Goal: Information Seeking & Learning: Learn about a topic

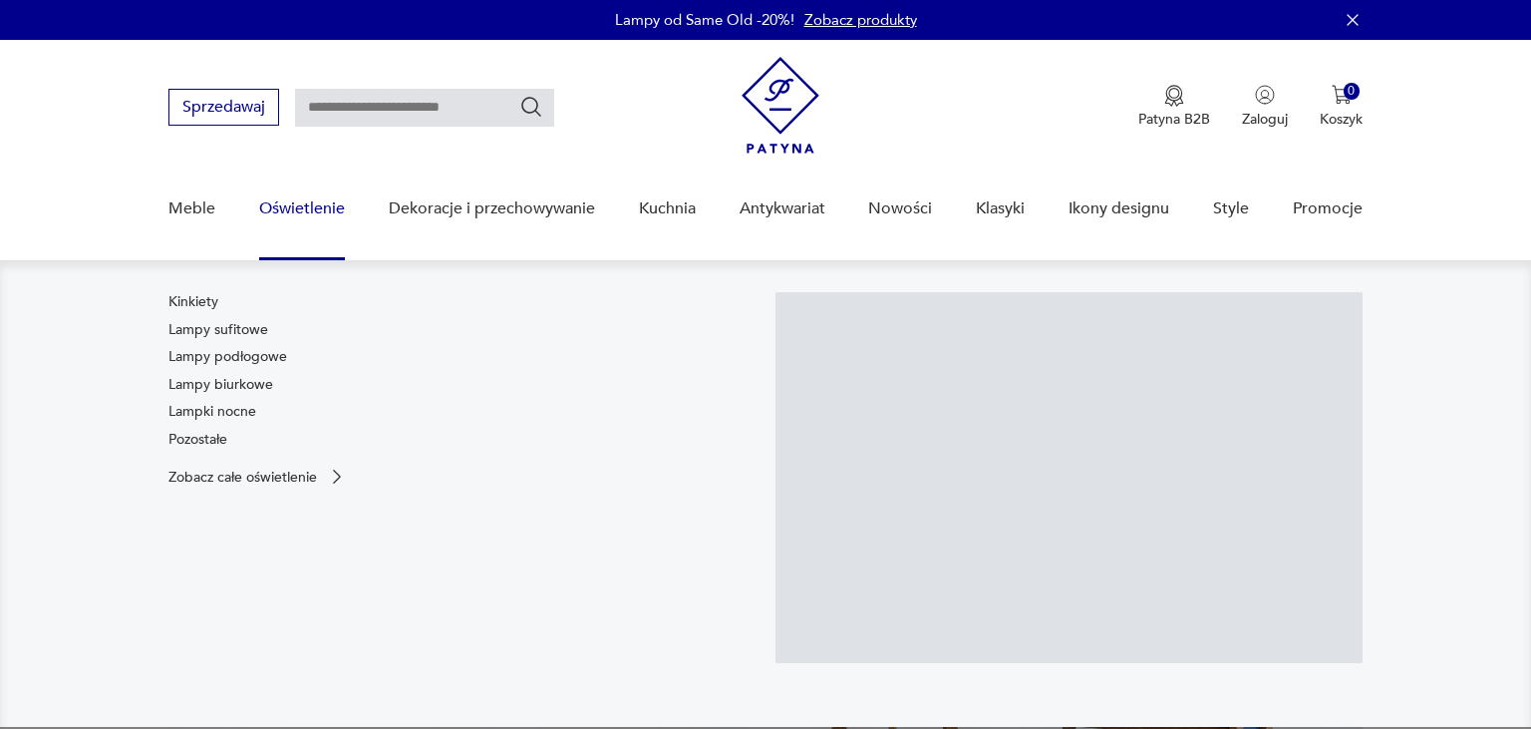
click at [276, 203] on link "Oświetlenie" at bounding box center [302, 208] width 86 height 77
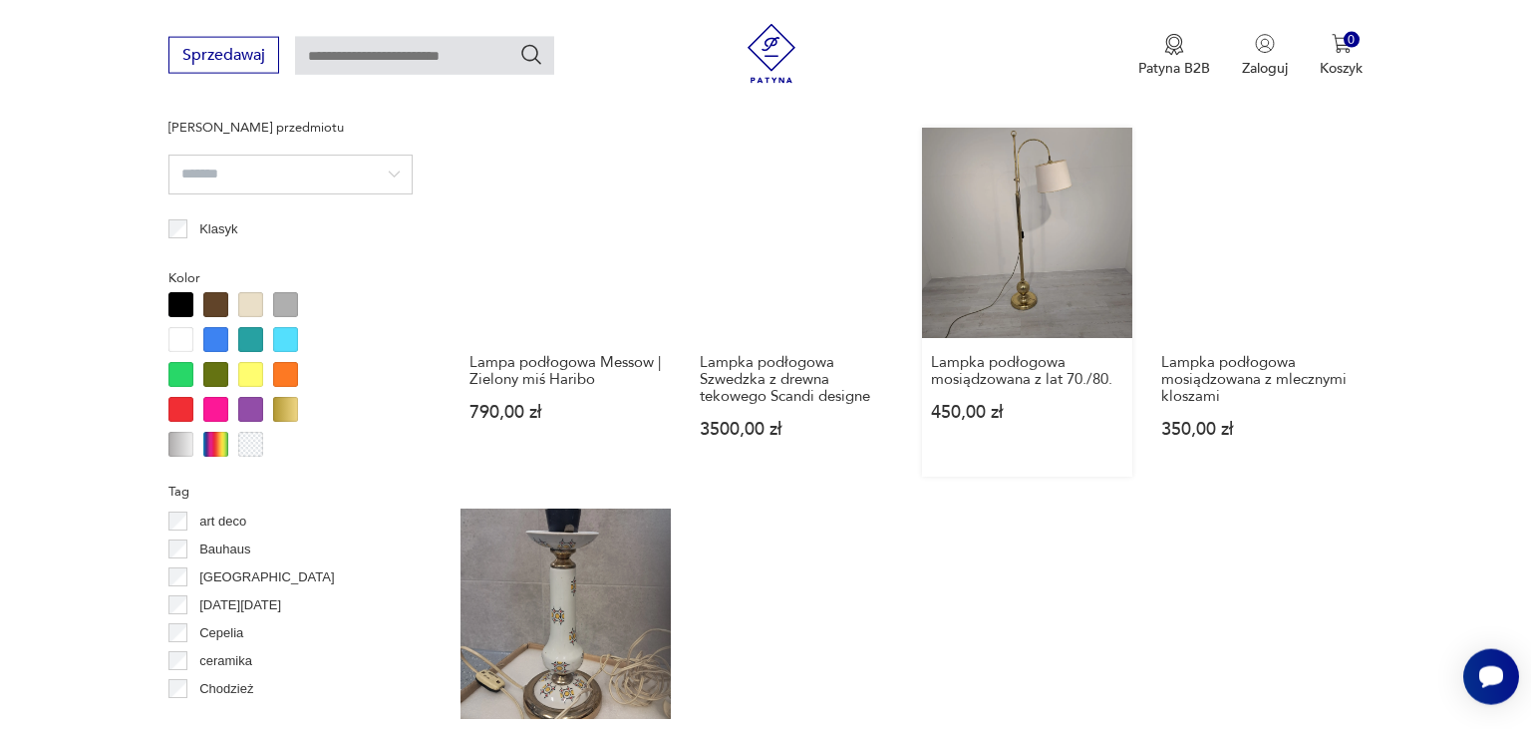
scroll to position [1620, 0]
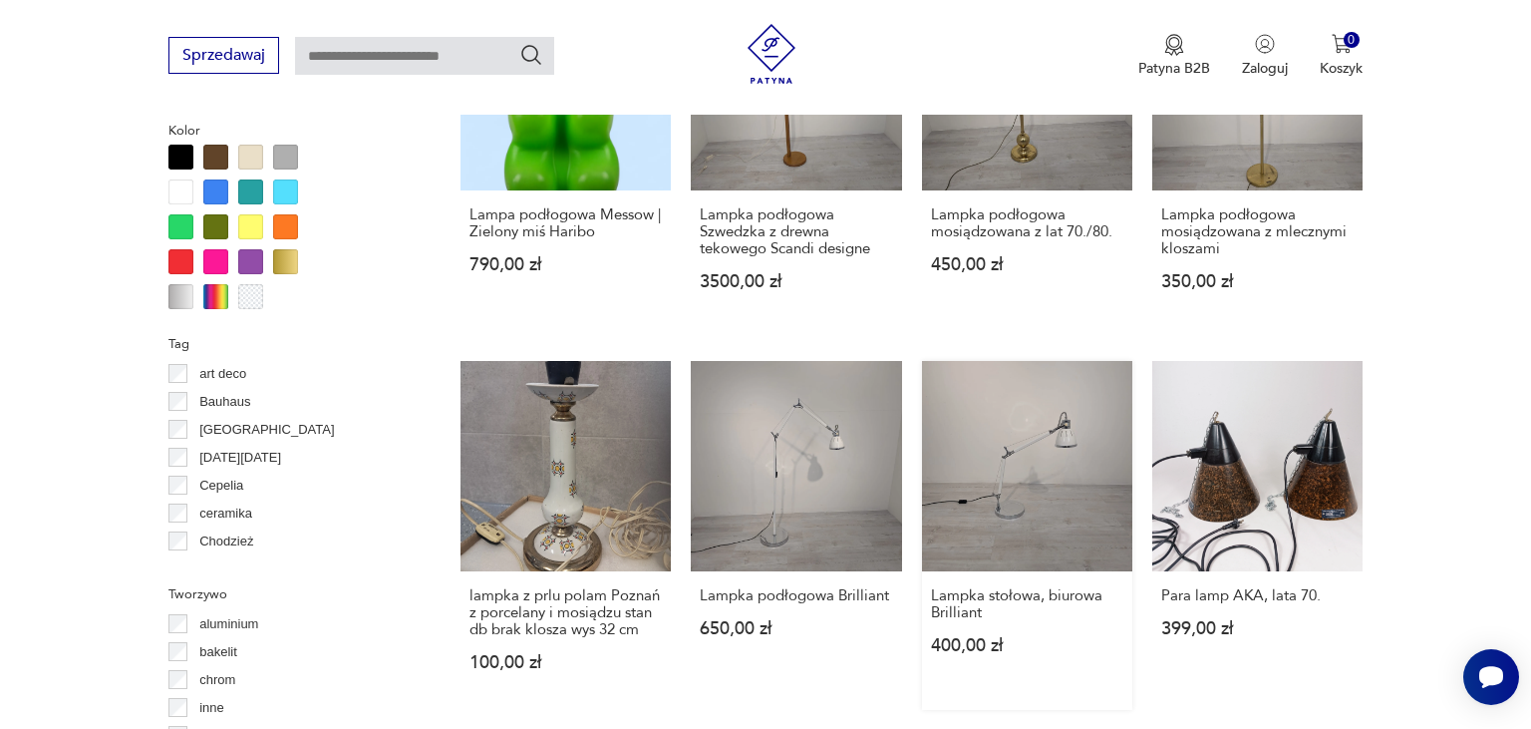
click at [1004, 440] on link "Lampka stołowa, biurowa Brilliant 400,00 zł" at bounding box center [1027, 535] width 210 height 349
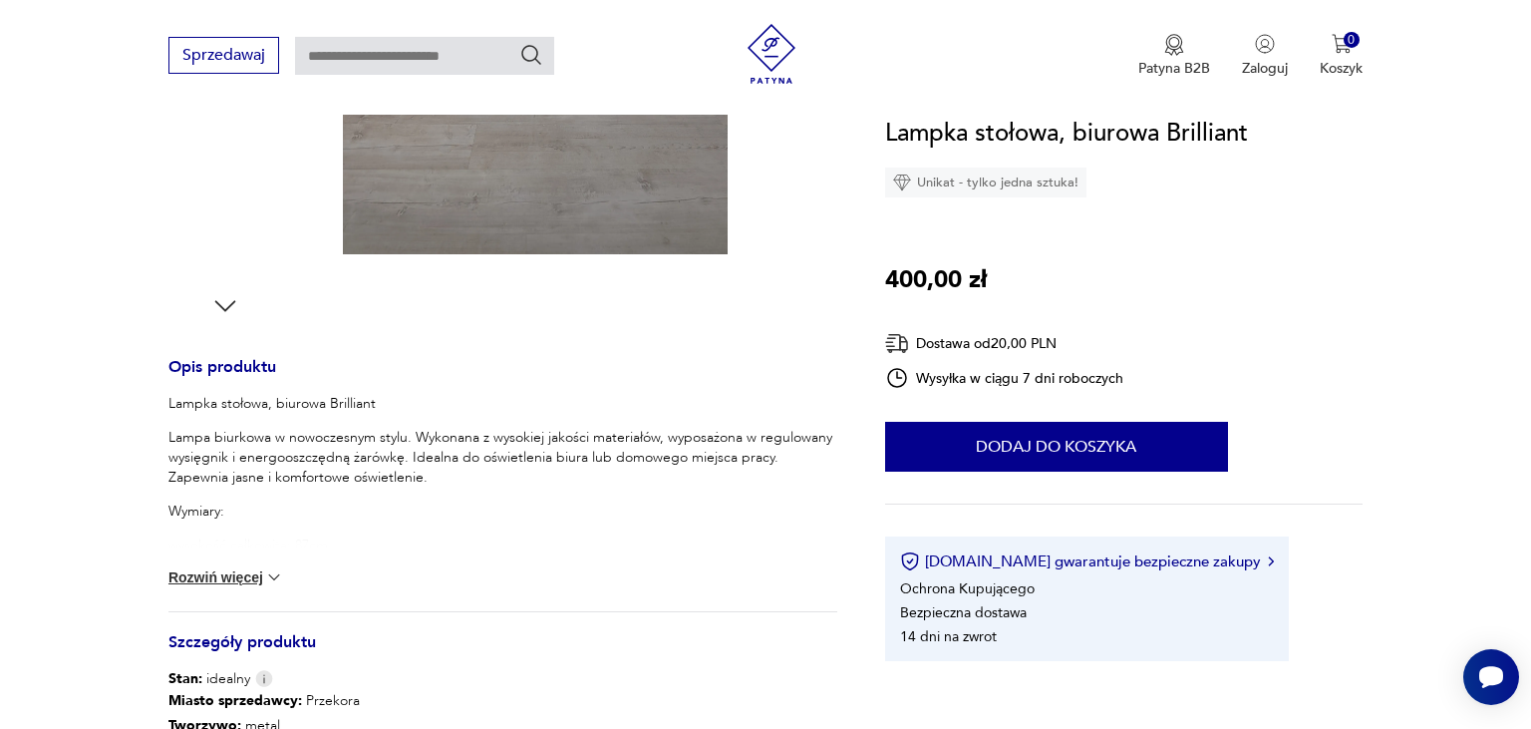
scroll to position [737, 0]
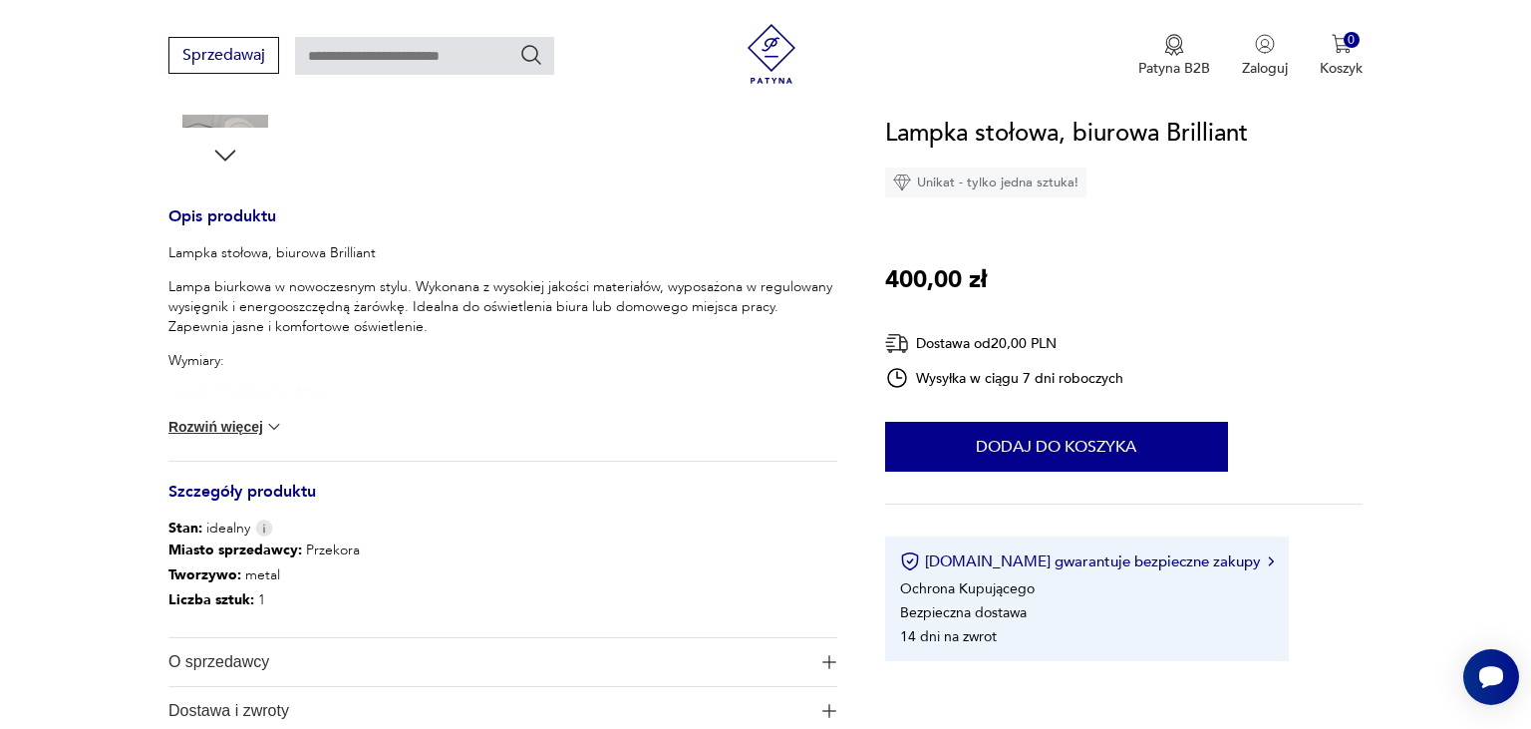
click at [261, 428] on button "Rozwiń więcej" at bounding box center [226, 427] width 116 height 20
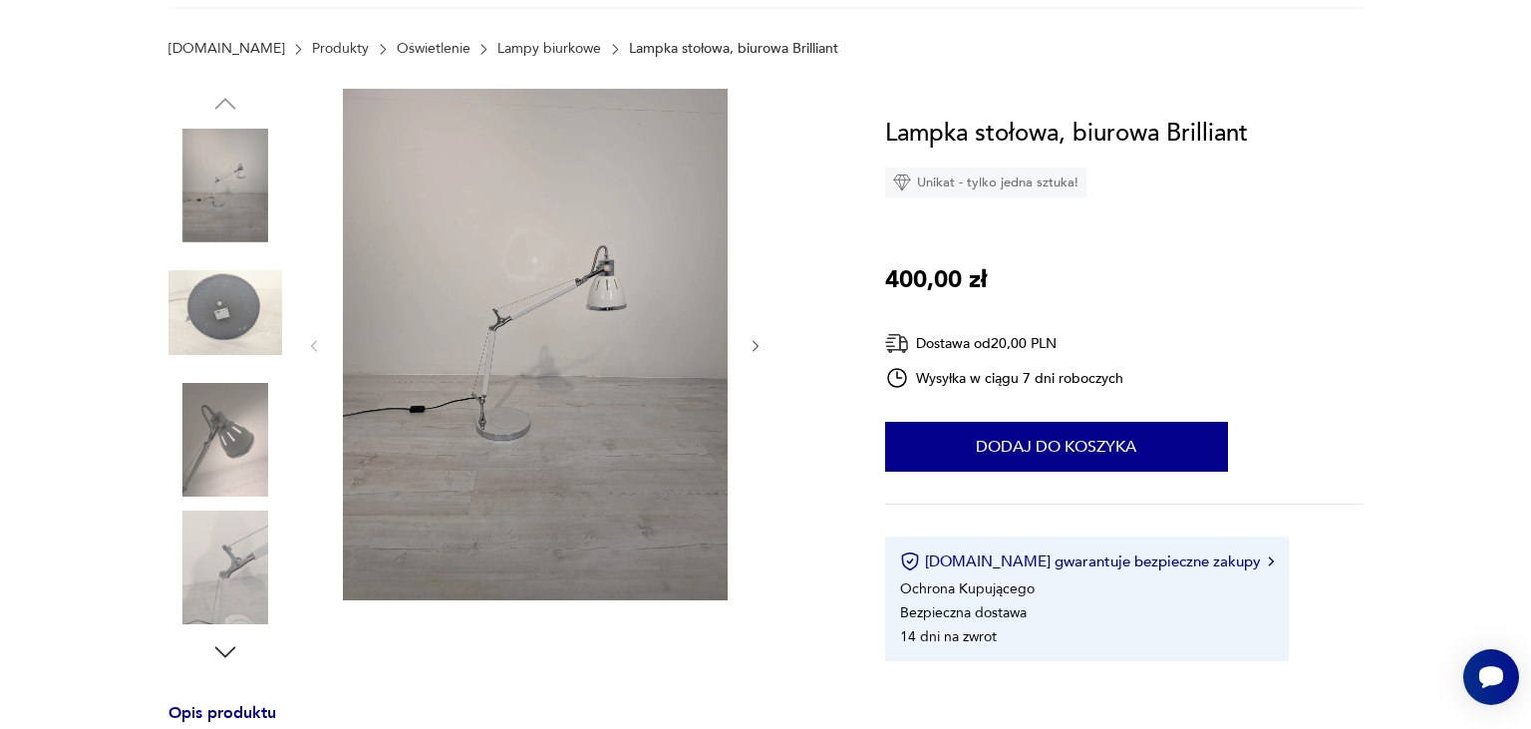
scroll to position [105, 0]
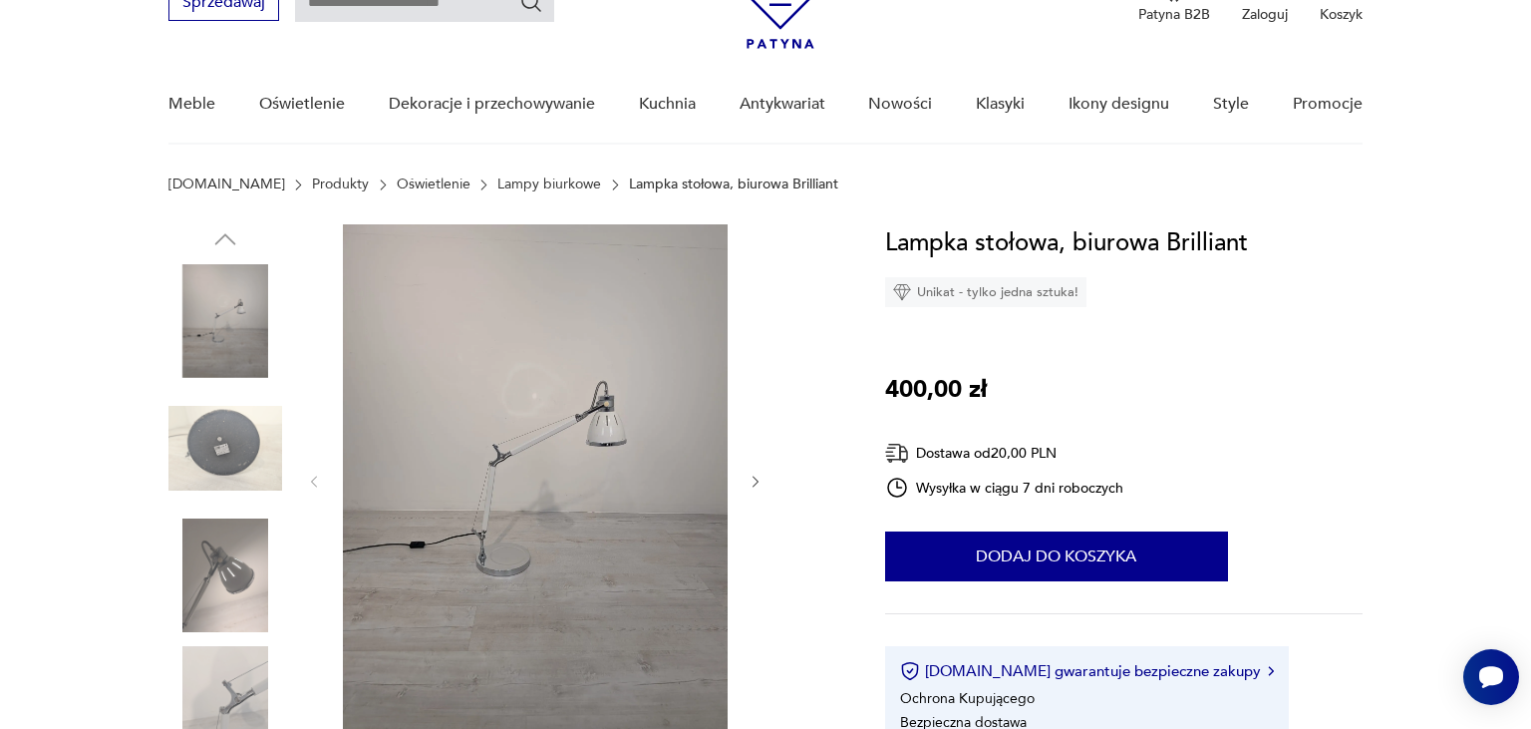
click at [748, 478] on icon "button" at bounding box center [756, 482] width 17 height 17
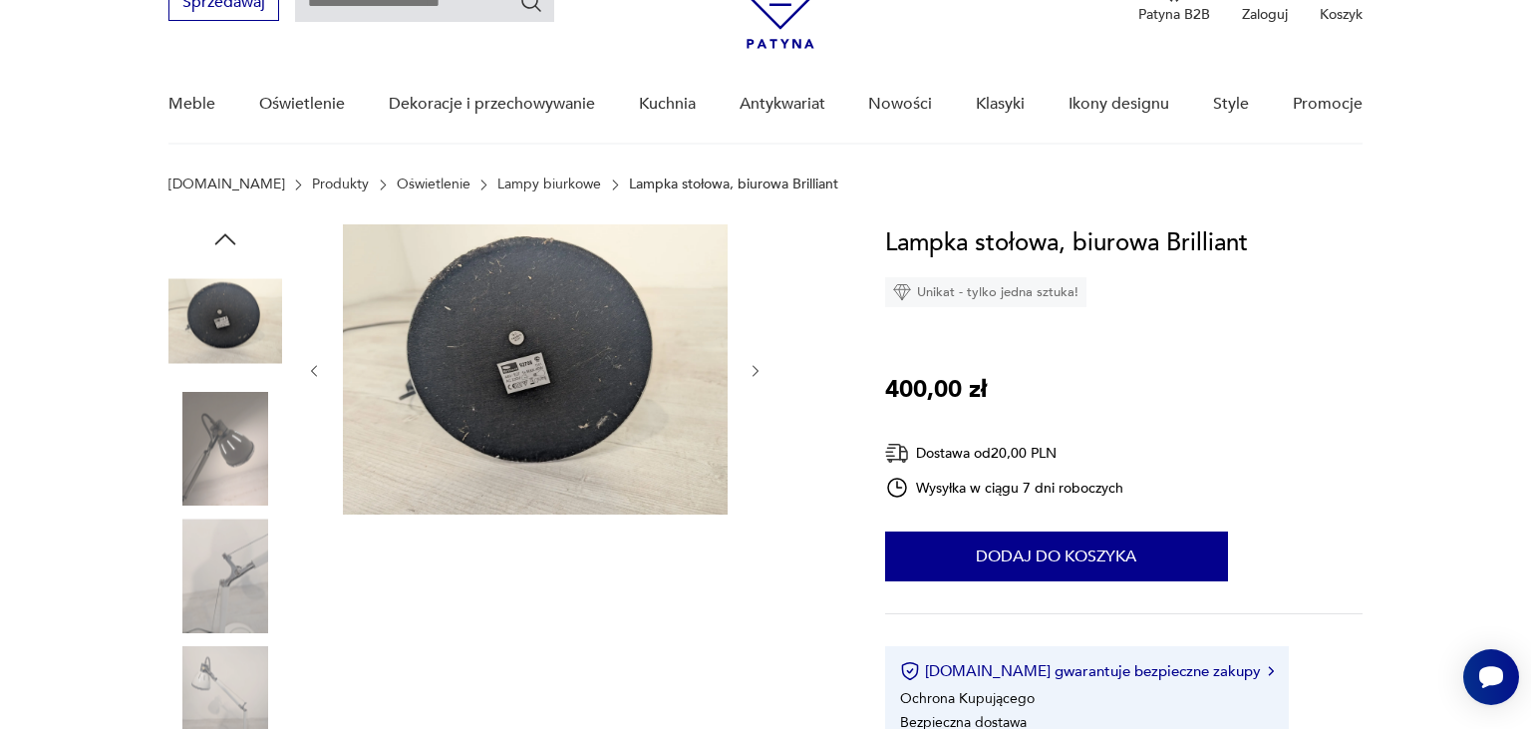
click at [748, 478] on div at bounding box center [535, 370] width 459 height 293
click at [217, 467] on img at bounding box center [225, 449] width 114 height 114
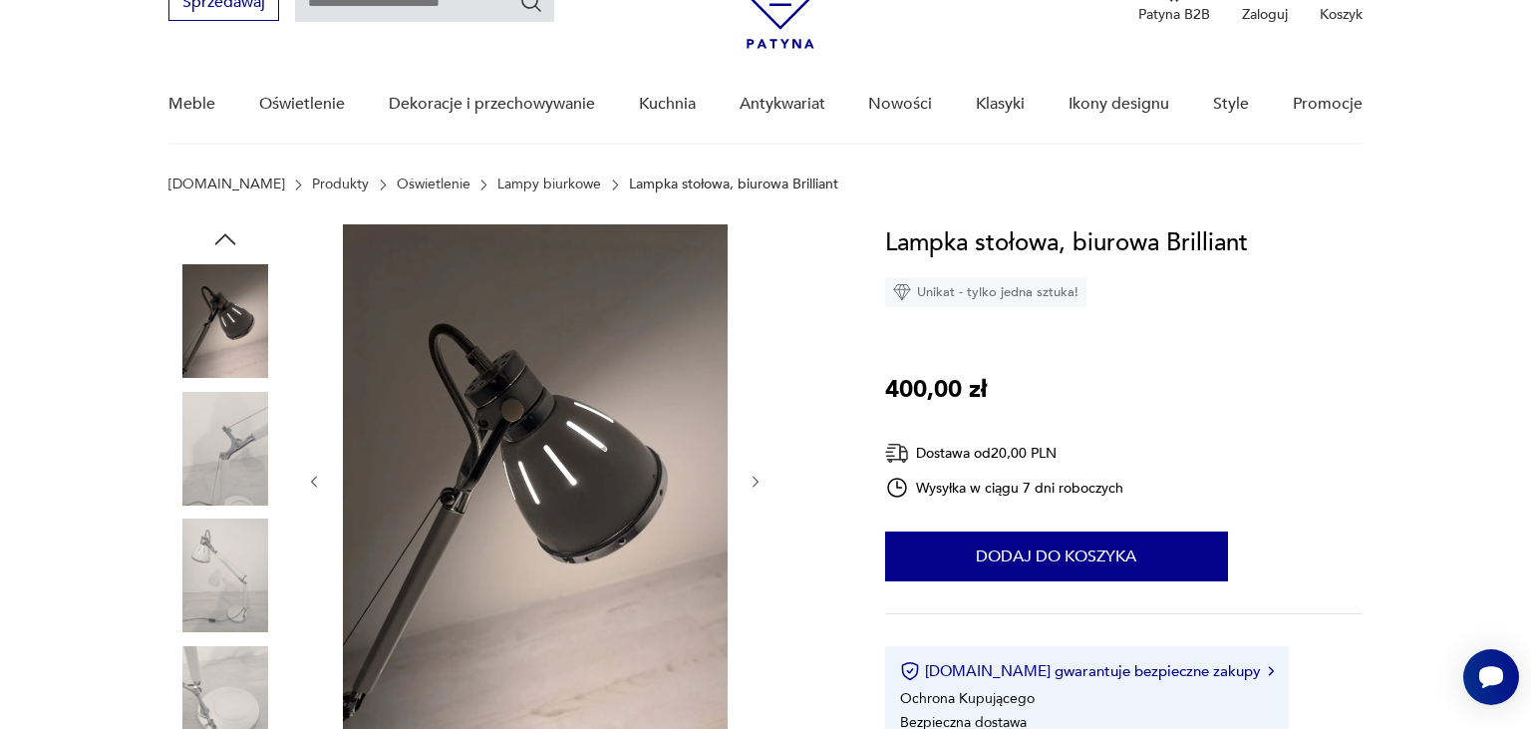
click at [218, 473] on img at bounding box center [225, 449] width 114 height 114
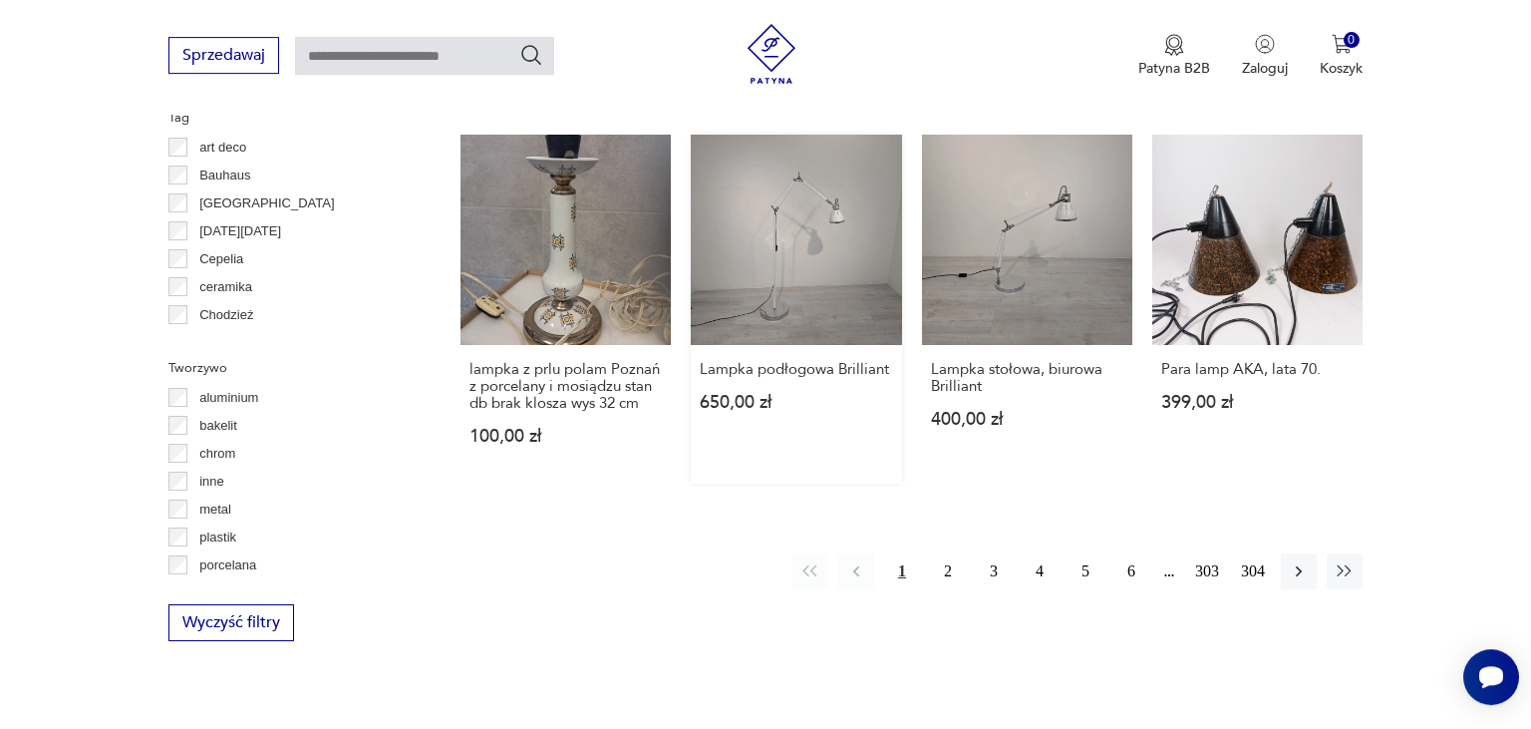
scroll to position [1990, 0]
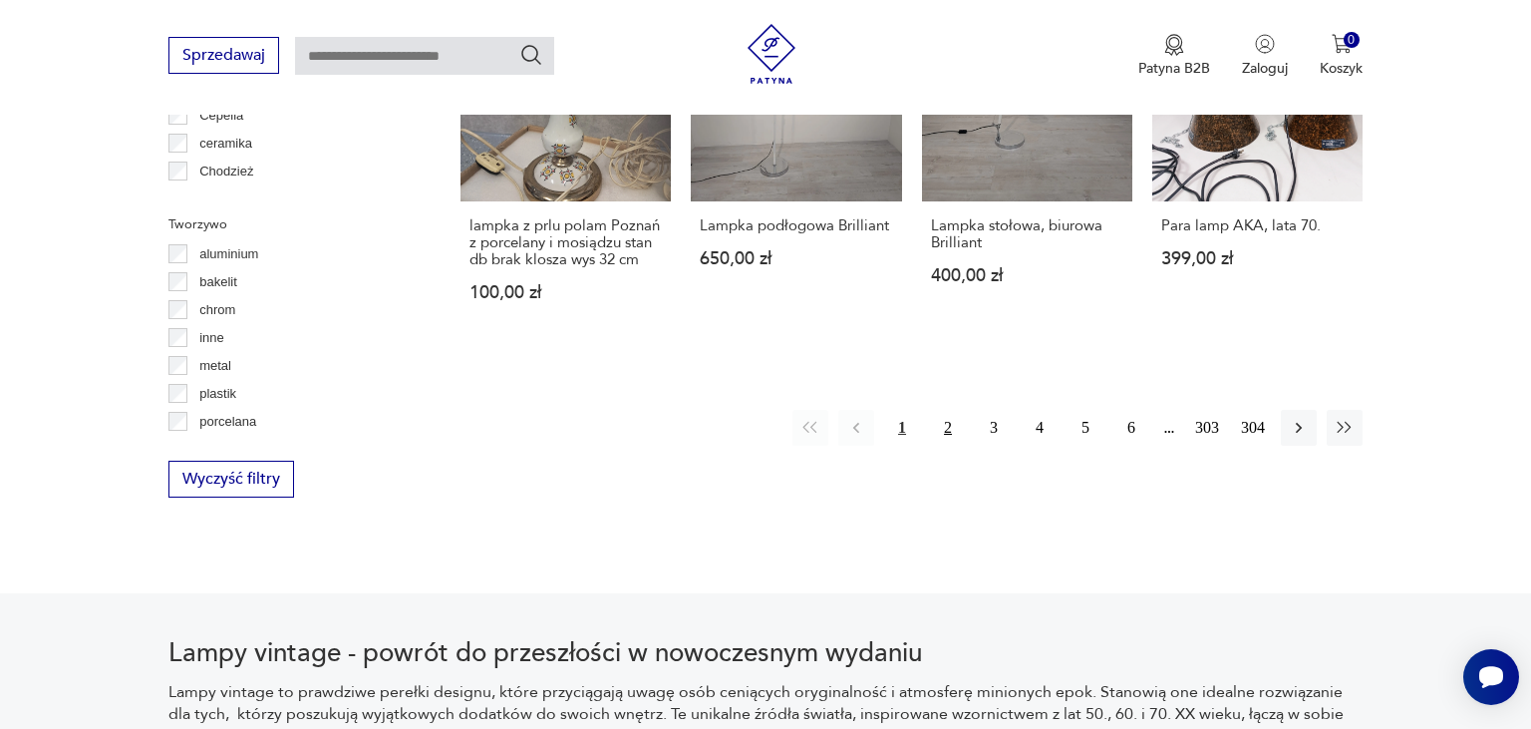
click at [945, 428] on button "2" at bounding box center [948, 428] width 36 height 36
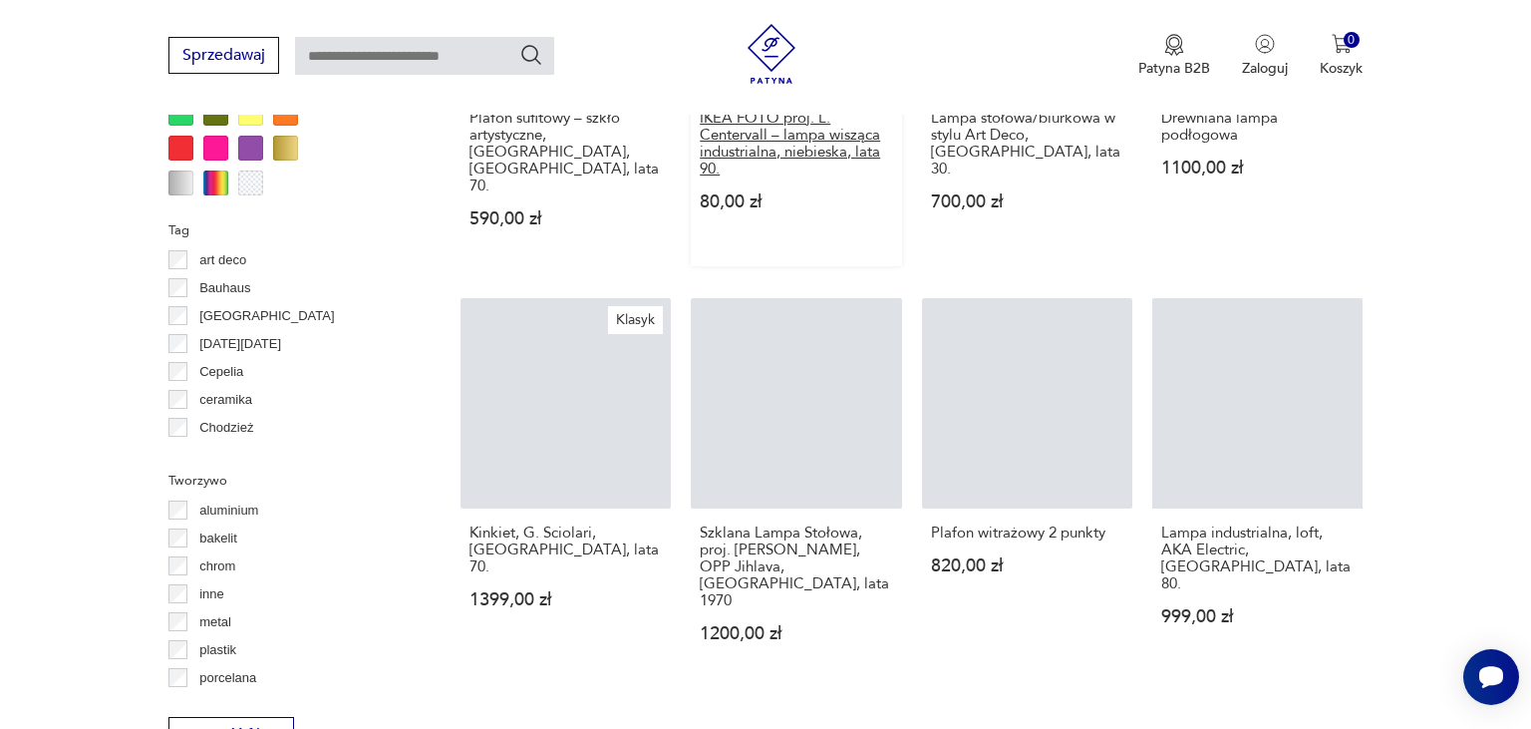
scroll to position [1837, 0]
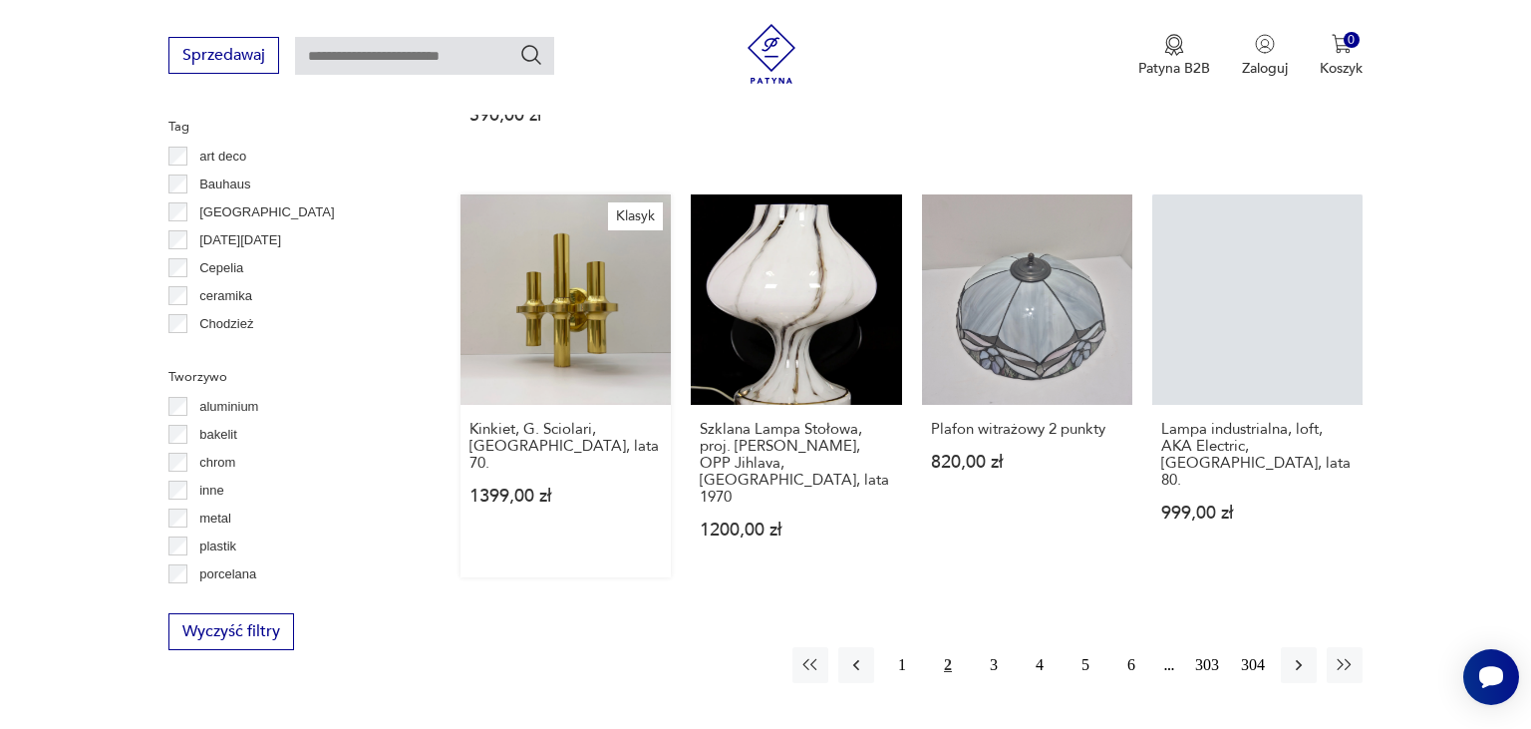
click at [575, 256] on link "Klasyk Kinkiet, [PERSON_NAME] Sciolari, [GEOGRAPHIC_DATA], lata 70. 1399,00 zł" at bounding box center [566, 385] width 210 height 383
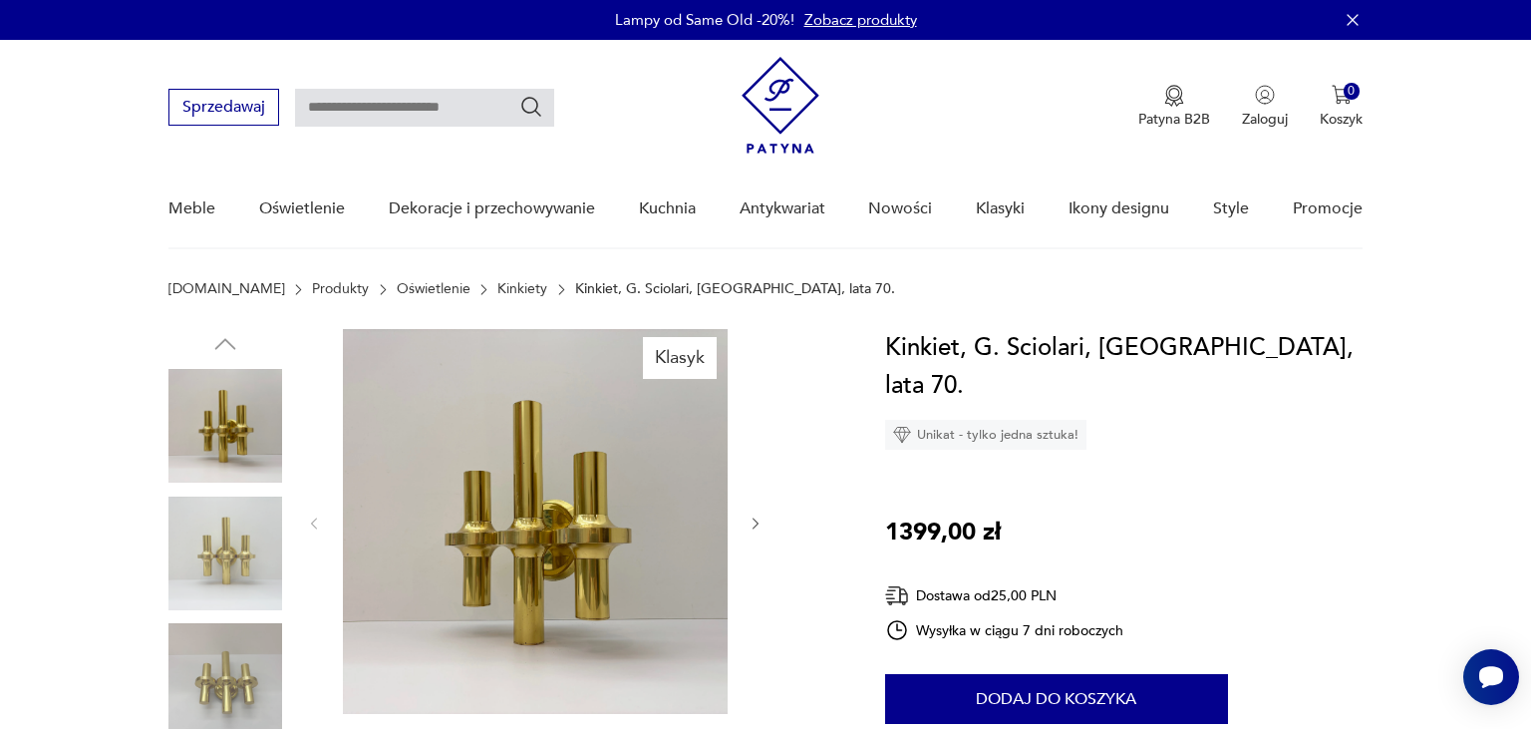
click at [755, 522] on icon "button" at bounding box center [756, 523] width 17 height 17
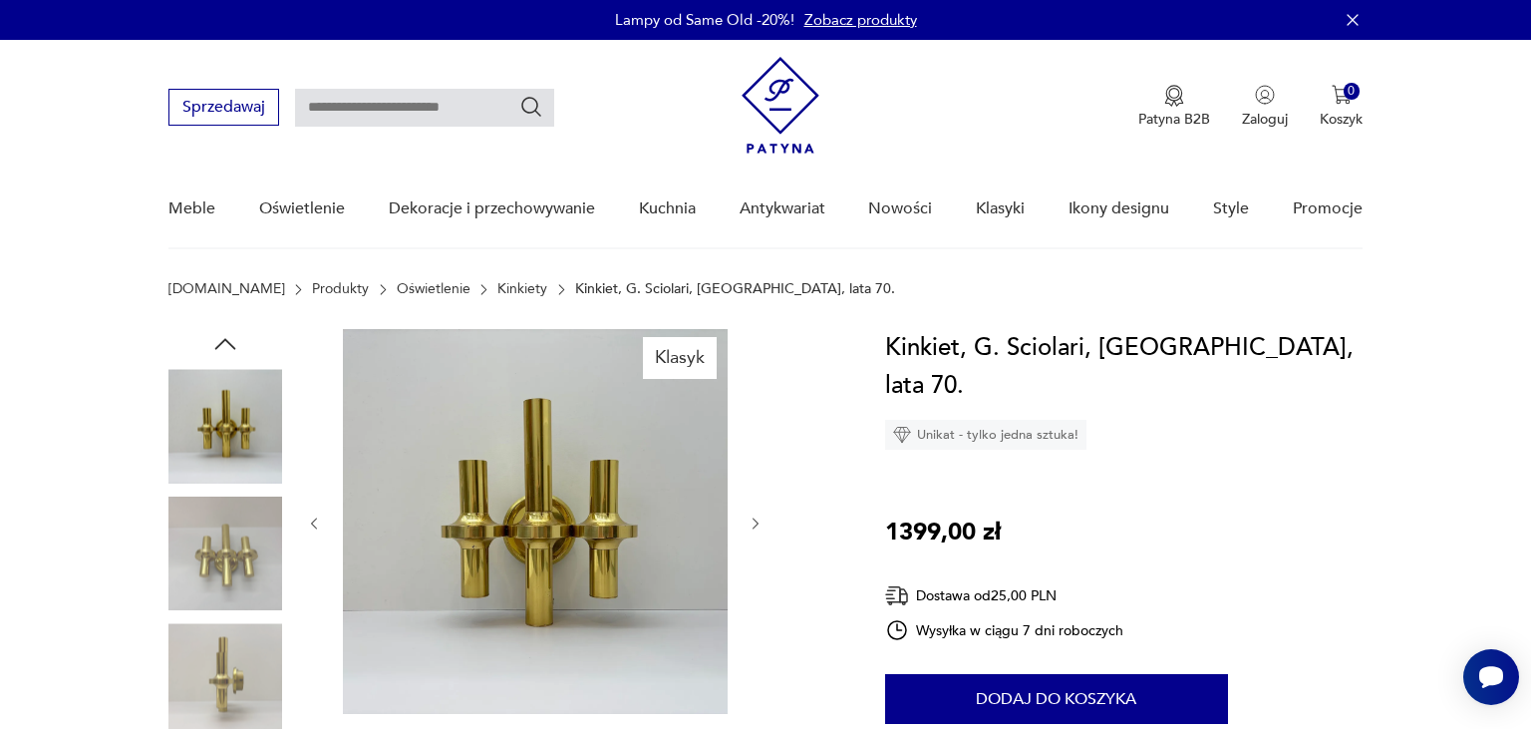
click at [755, 522] on icon "button" at bounding box center [756, 523] width 17 height 17
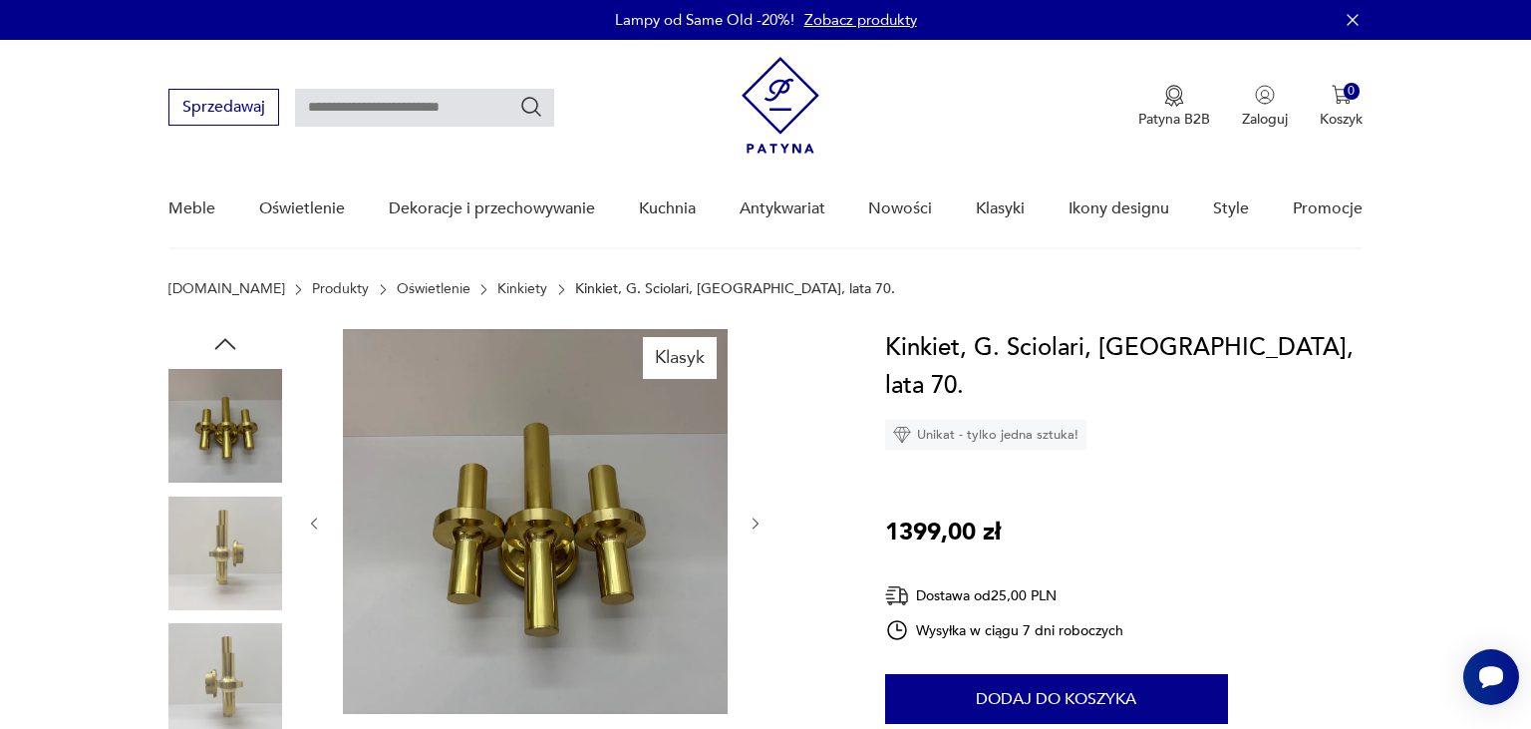
click at [755, 522] on icon "button" at bounding box center [756, 523] width 17 height 17
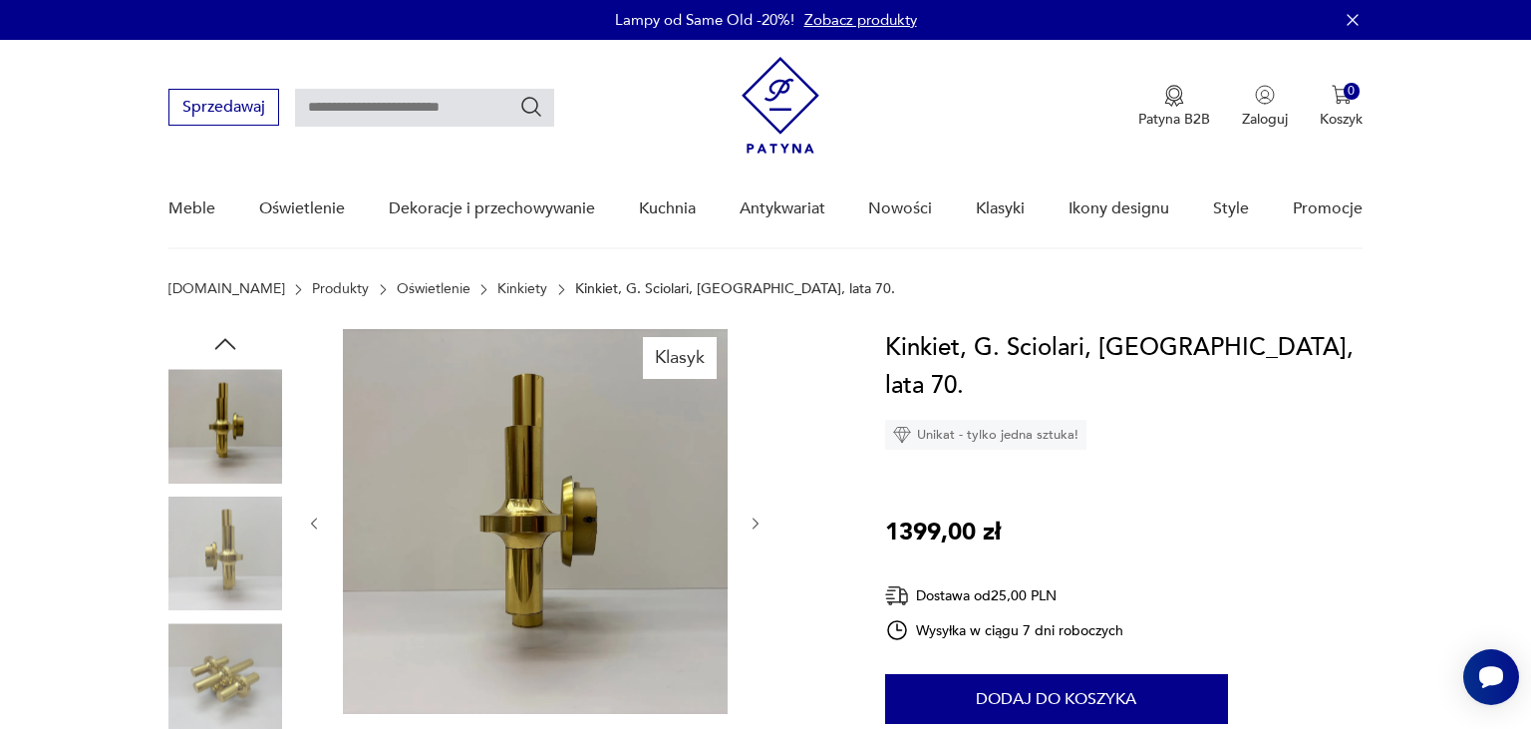
click at [755, 522] on icon "button" at bounding box center [756, 523] width 17 height 17
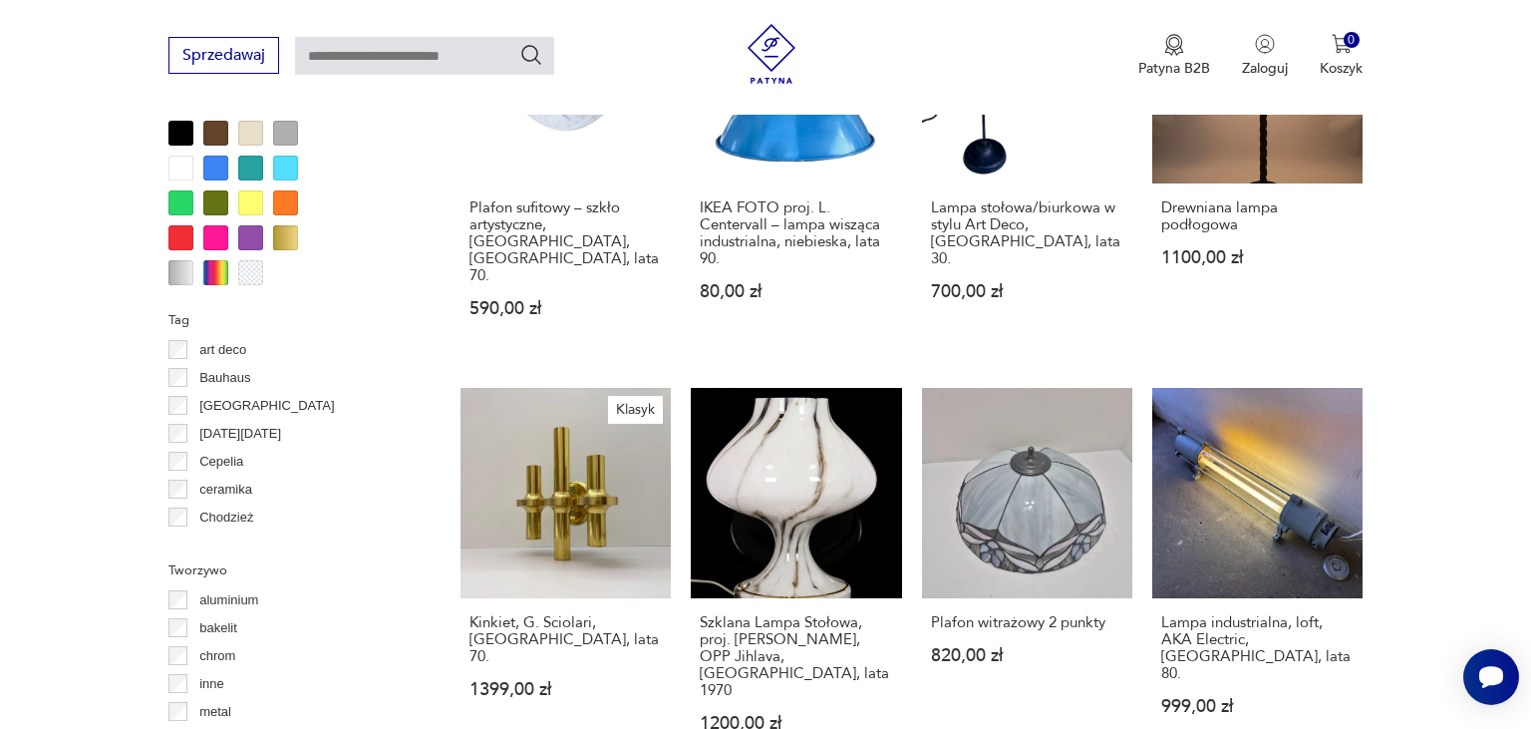
scroll to position [2064, 0]
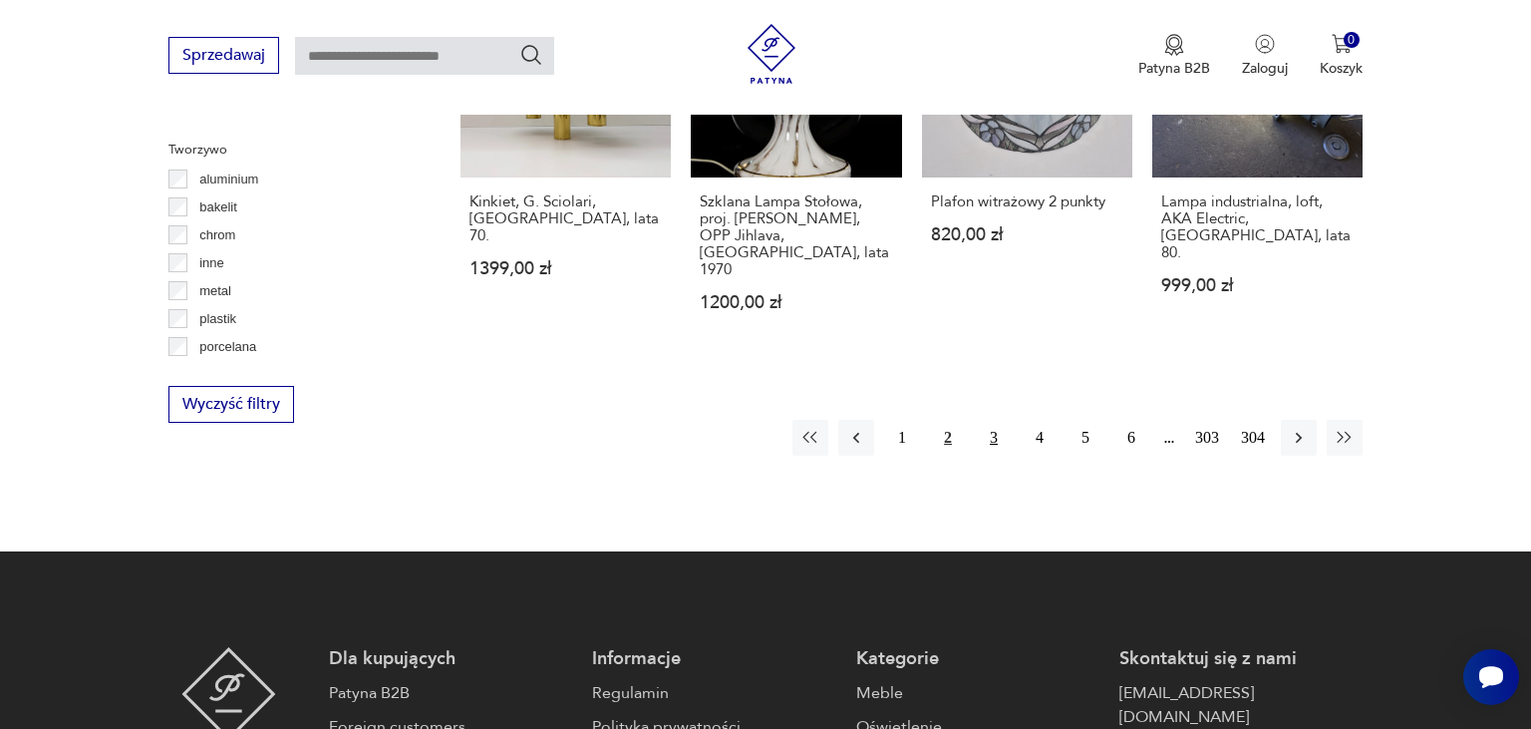
click at [992, 420] on button "3" at bounding box center [994, 438] width 36 height 36
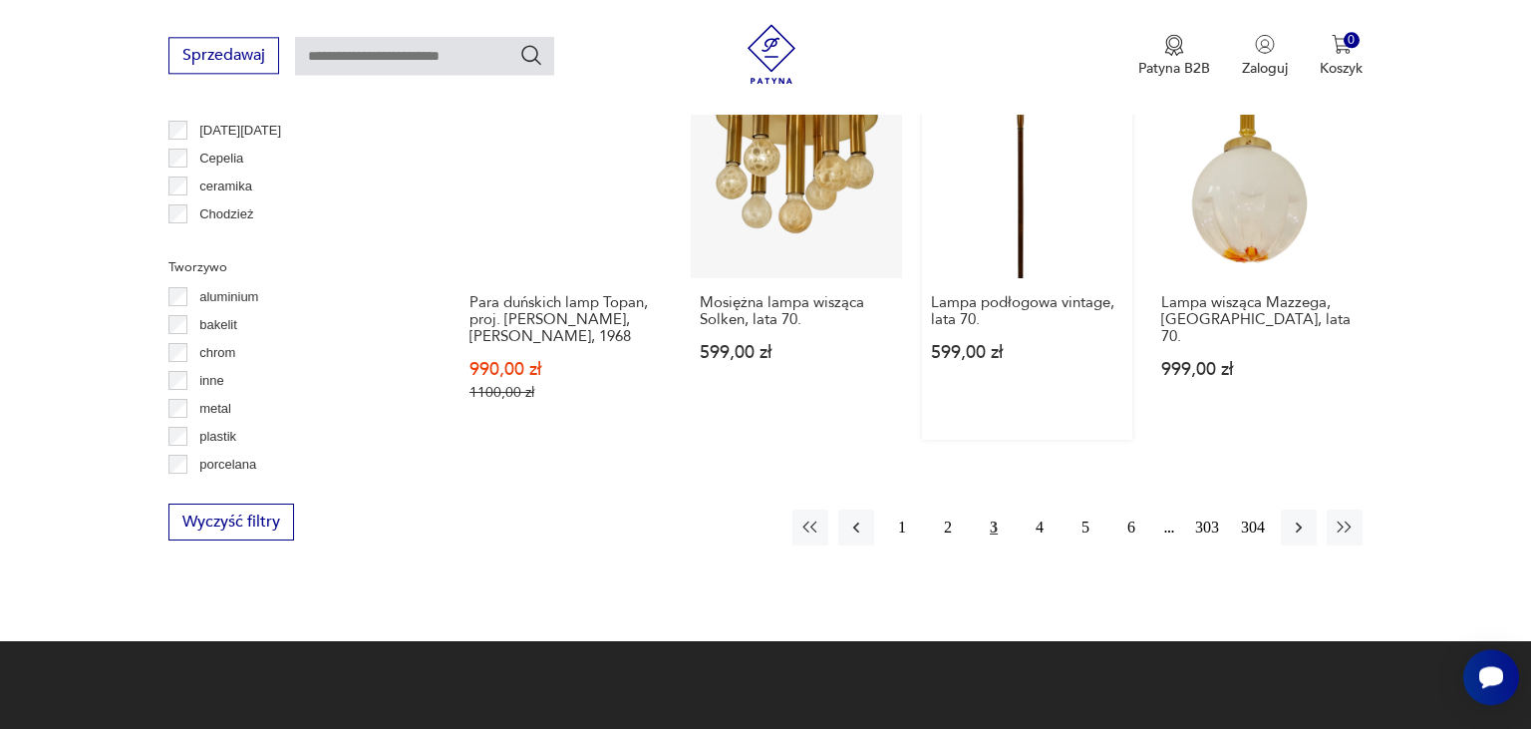
scroll to position [1947, 0]
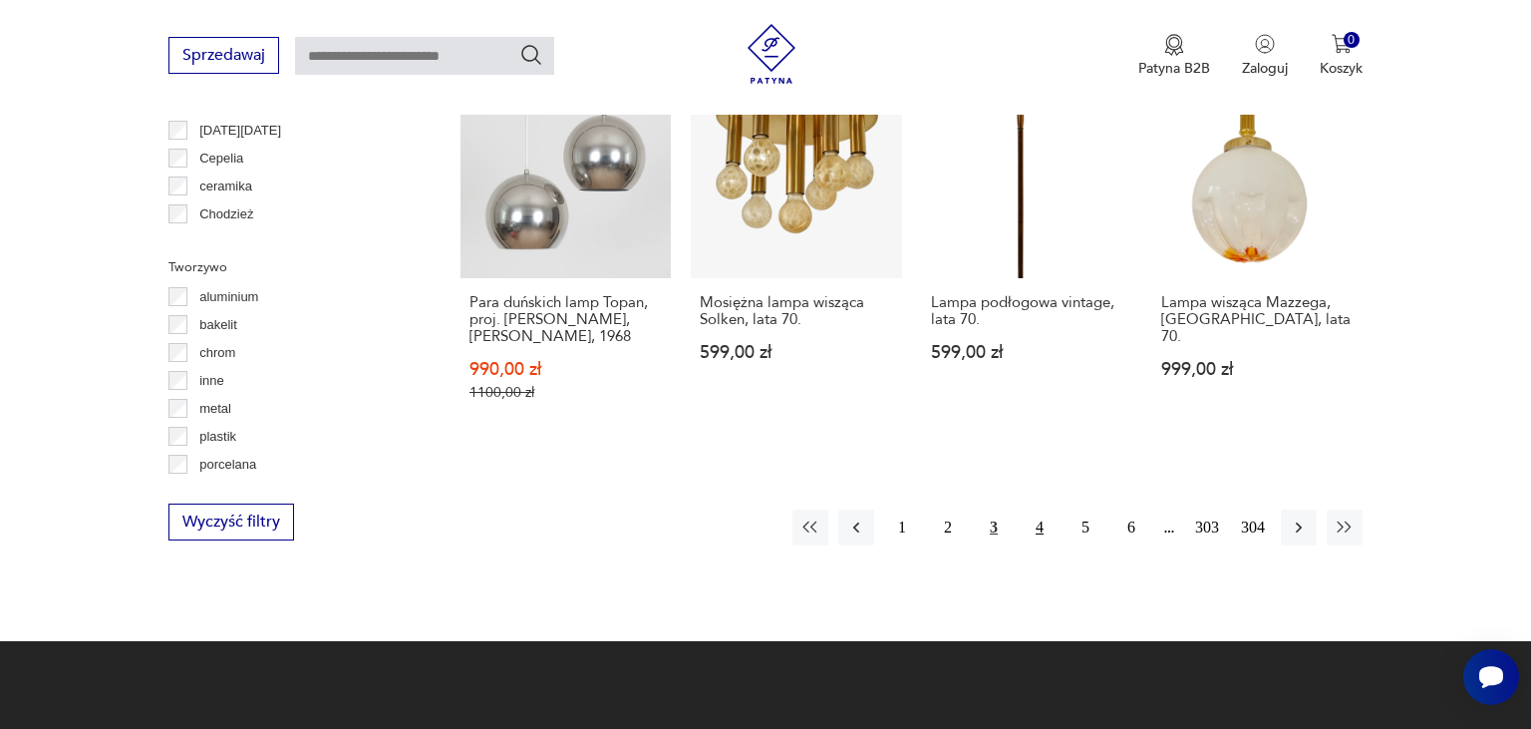
click at [1036, 509] on button "4" at bounding box center [1040, 527] width 36 height 36
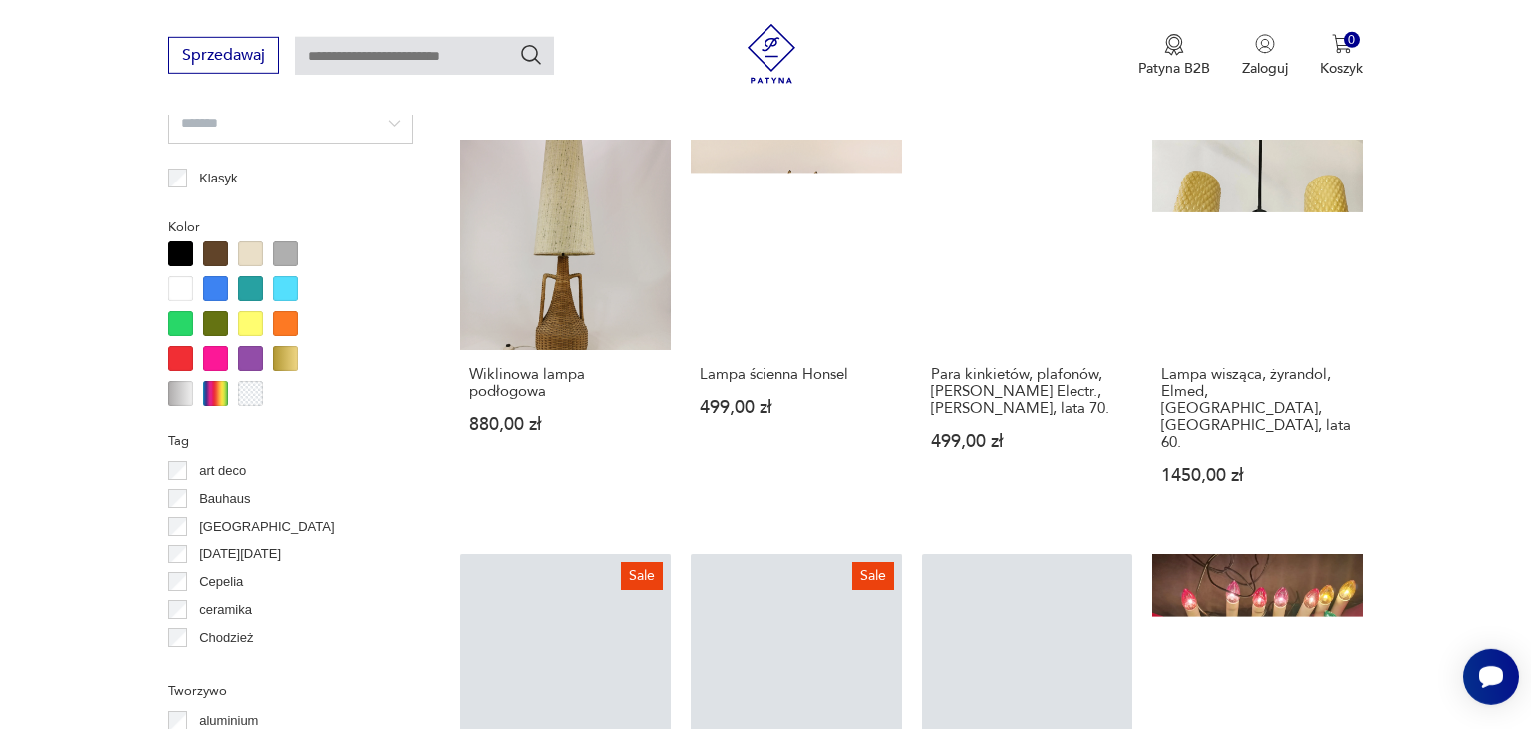
scroll to position [1944, 0]
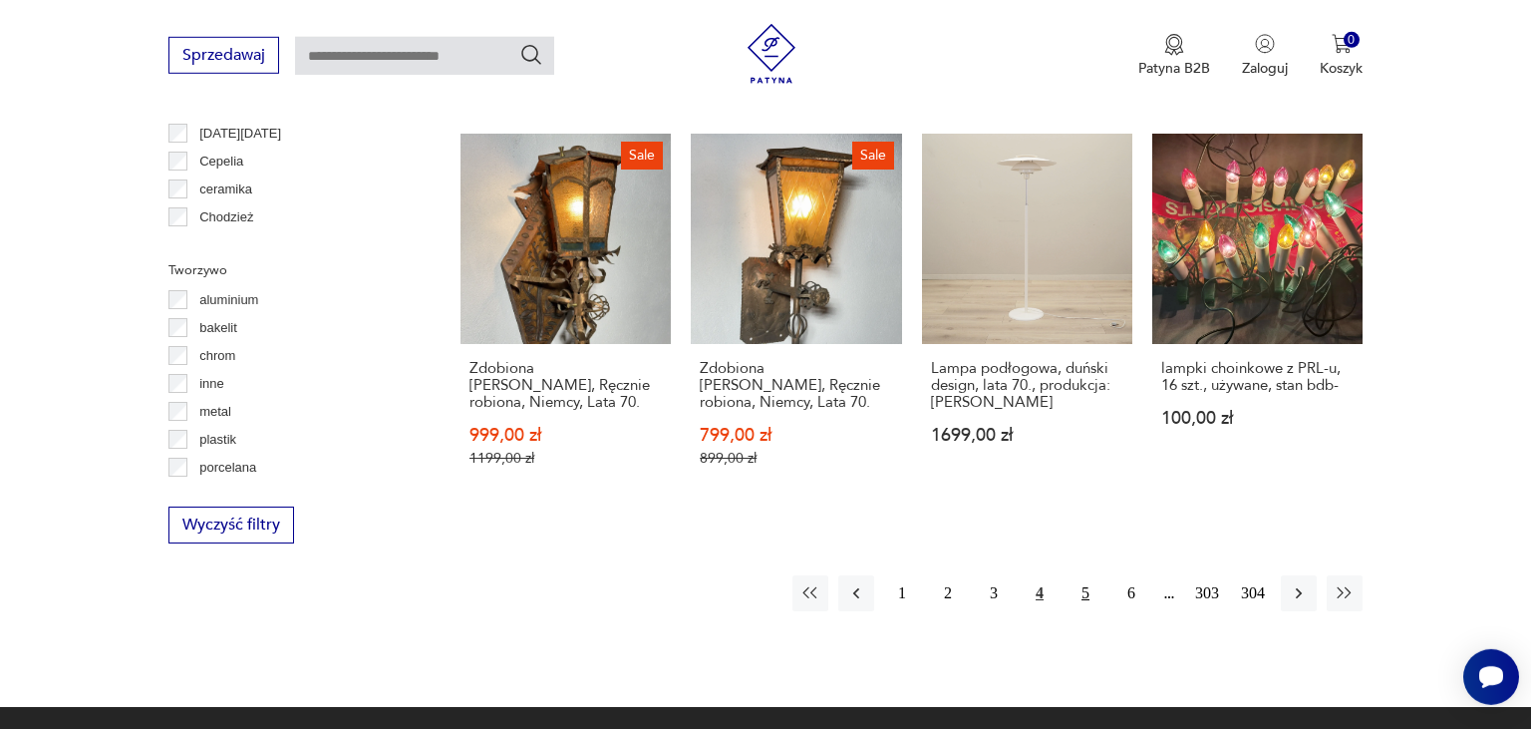
click at [1088, 575] on button "5" at bounding box center [1086, 593] width 36 height 36
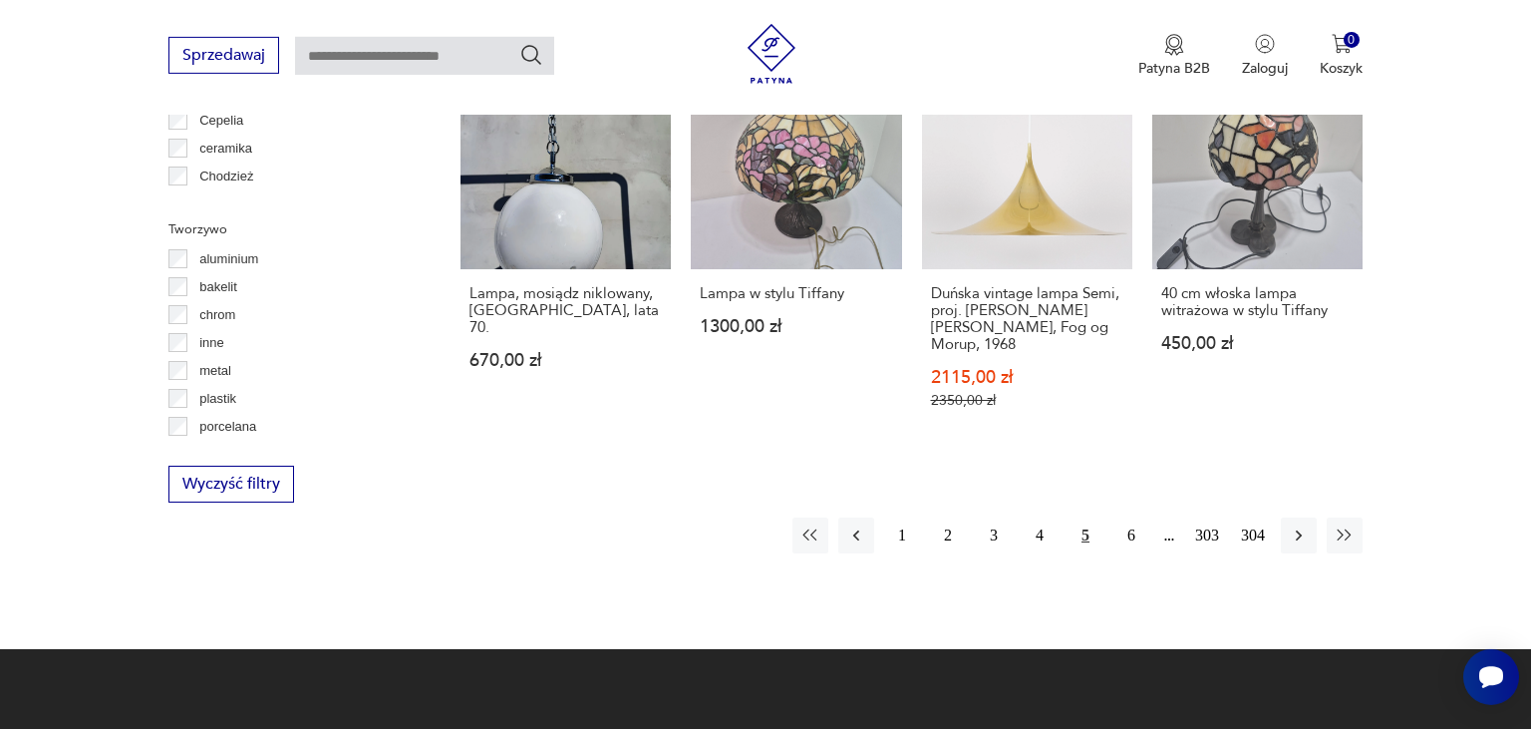
scroll to position [1943, 0]
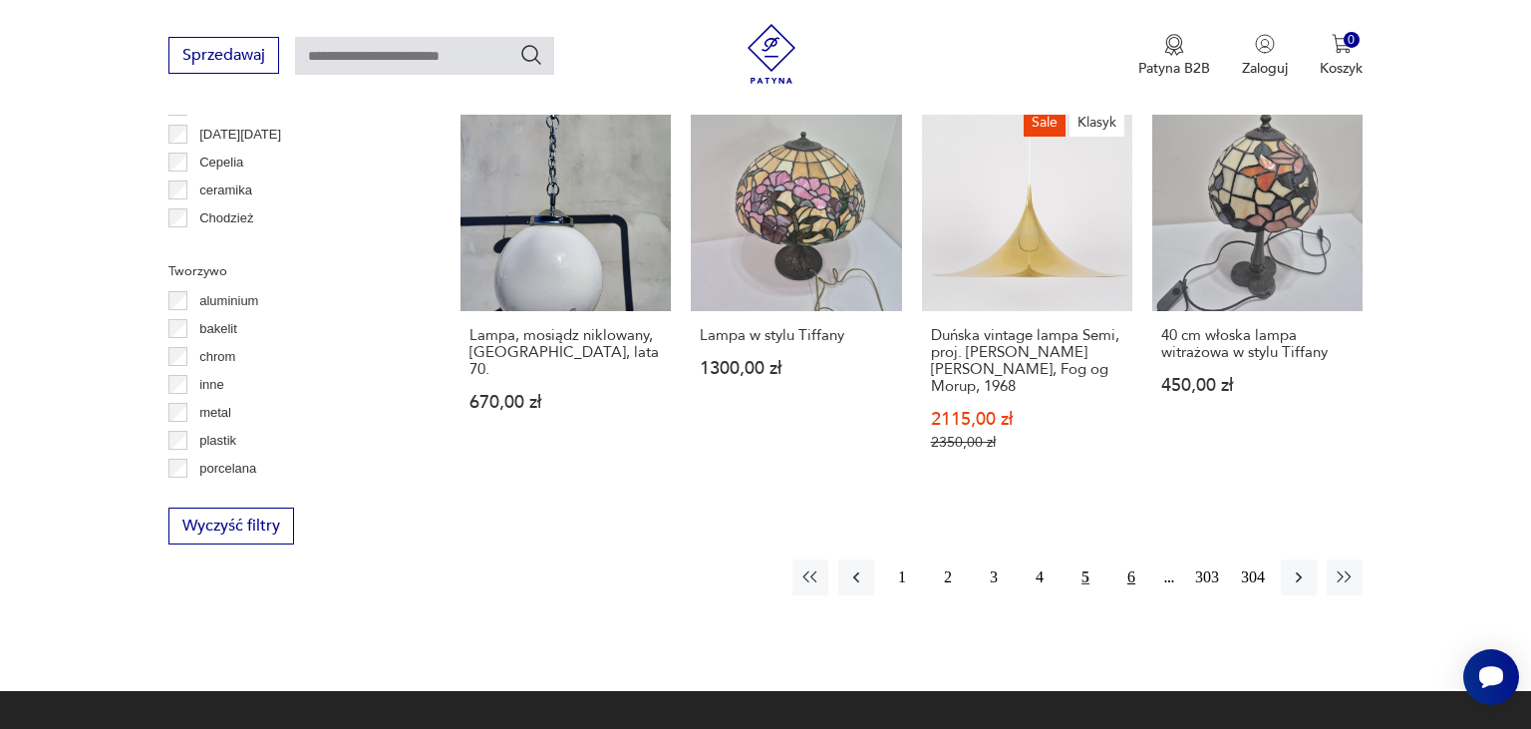
click at [1133, 559] on button "6" at bounding box center [1131, 577] width 36 height 36
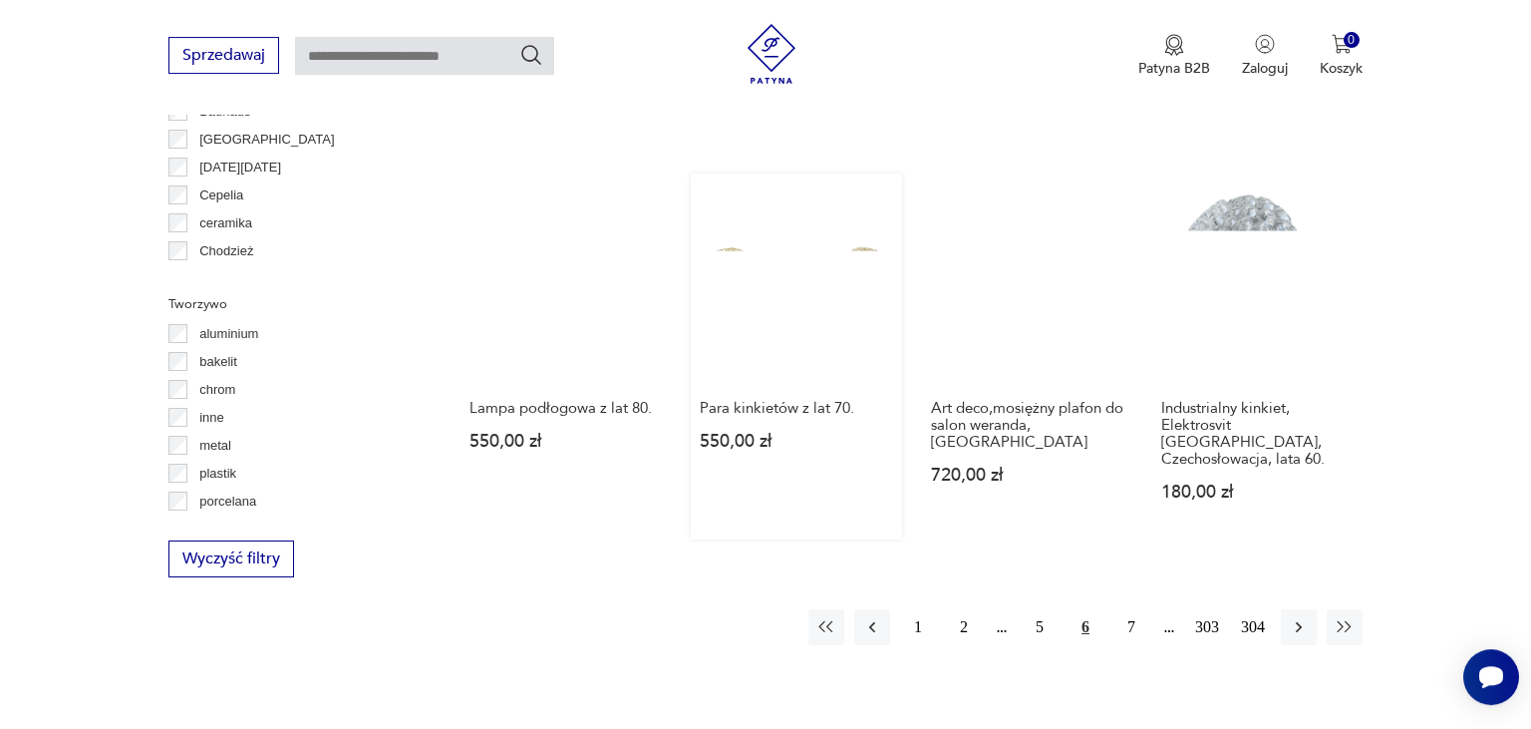
scroll to position [1970, 0]
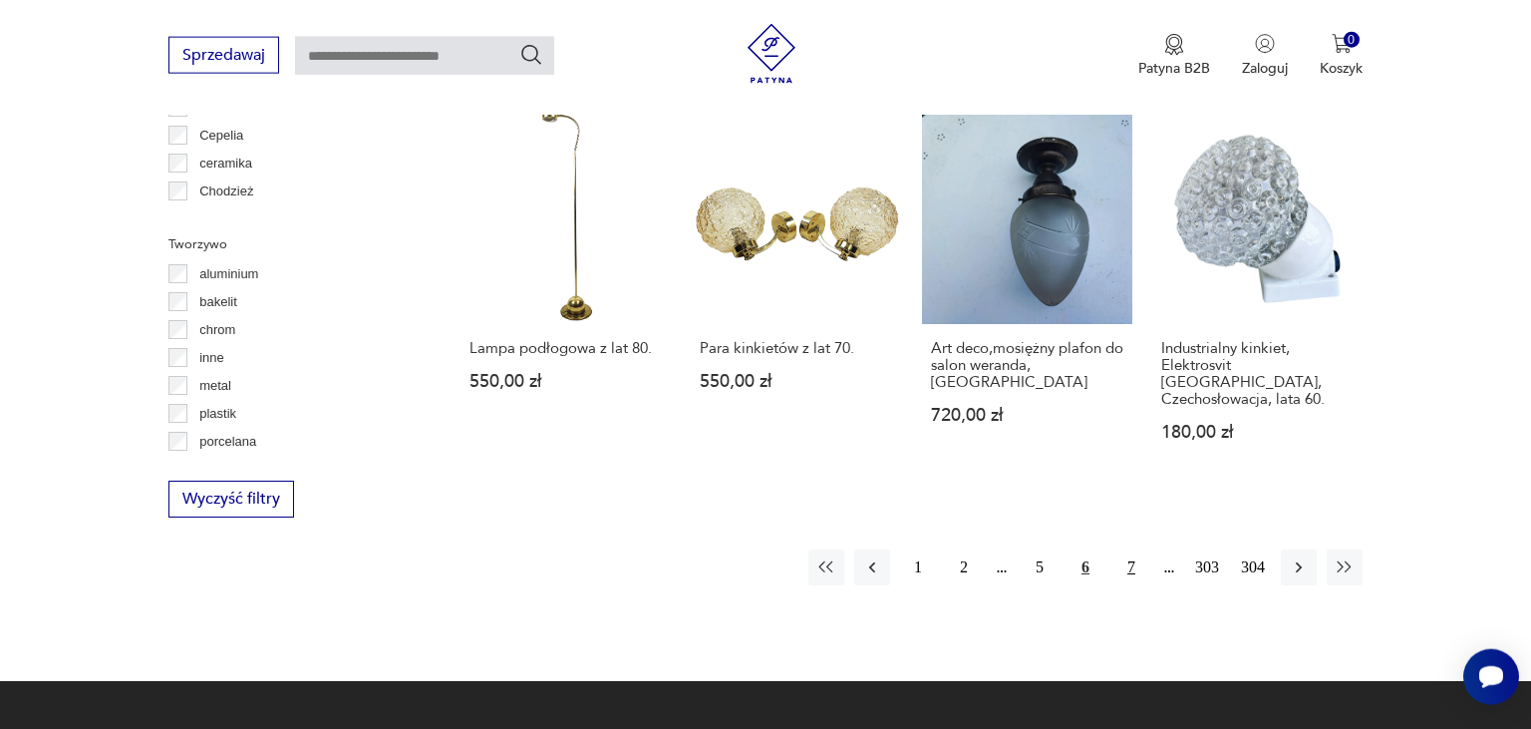
click at [1126, 549] on button "7" at bounding box center [1131, 567] width 36 height 36
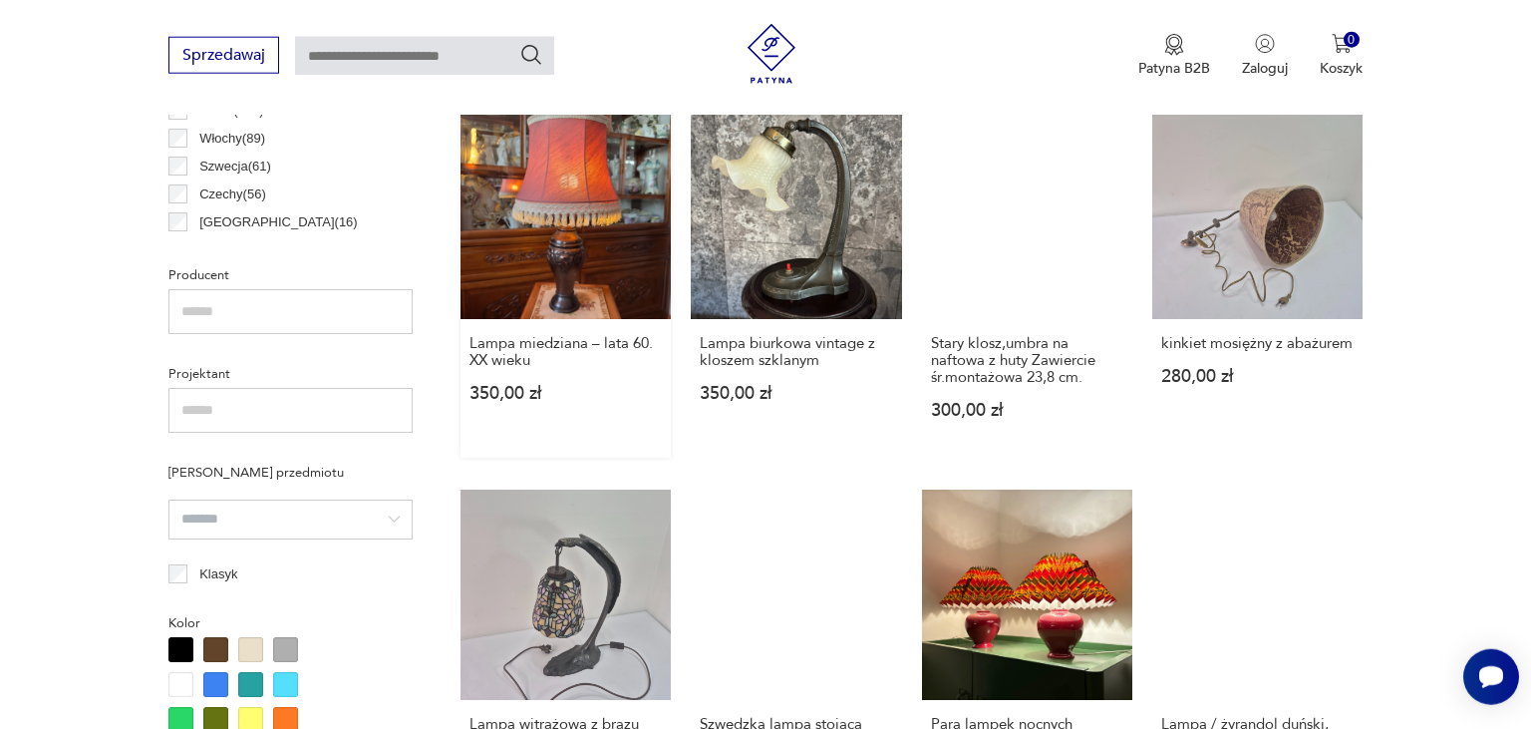
scroll to position [1311, 0]
